Goal: Obtain resource: Download file/media

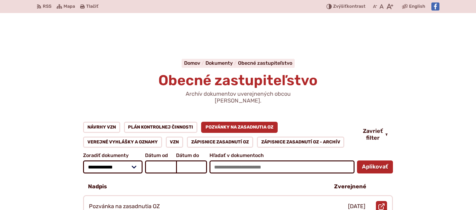
scroll to position [65, 0]
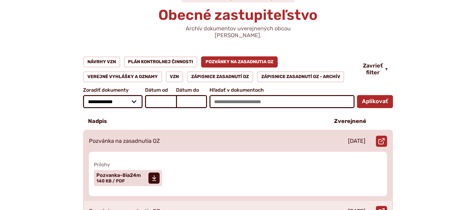
click at [141, 138] on p "Pozvánka na zasadnutia OZ" at bounding box center [124, 141] width 71 height 7
click at [139, 172] on span "Pozvanka-8ia24m Veľkosť a typ súboru 140 KB / PDF" at bounding box center [118, 177] width 45 height 15
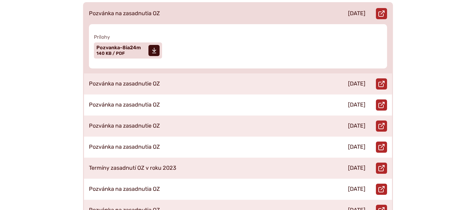
scroll to position [196, 0]
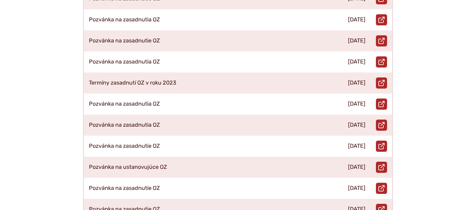
scroll to position [393, 0]
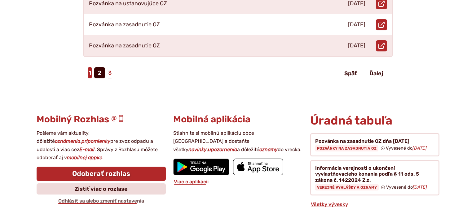
click at [88, 67] on link "1" at bounding box center [90, 72] width 4 height 11
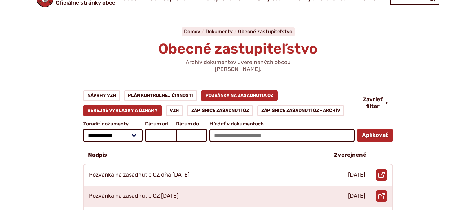
scroll to position [98, 0]
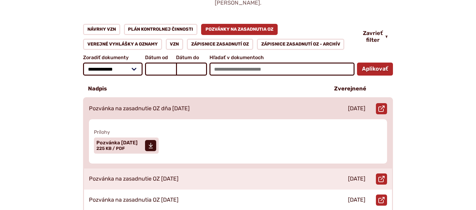
click at [130, 105] on p "Pozvánka na zasadnutie OZ dňa [DATE]" at bounding box center [139, 108] width 101 height 7
click at [123, 140] on span "Pozvánka 24.09.2025" at bounding box center [116, 142] width 41 height 5
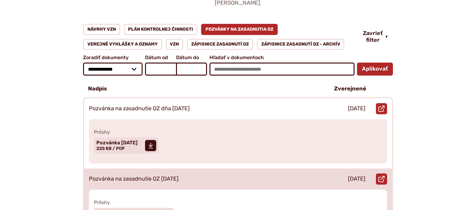
click at [151, 169] on div "Pozvánka na zasadnutie OZ 25.06.2025" at bounding box center [204, 179] width 240 height 21
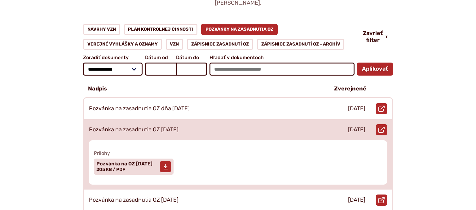
click at [143, 161] on span "Pozvánka na OZ 25.06.2025" at bounding box center [124, 163] width 56 height 5
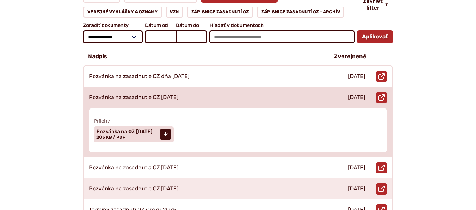
scroll to position [131, 0]
